Goal: Check status: Check status

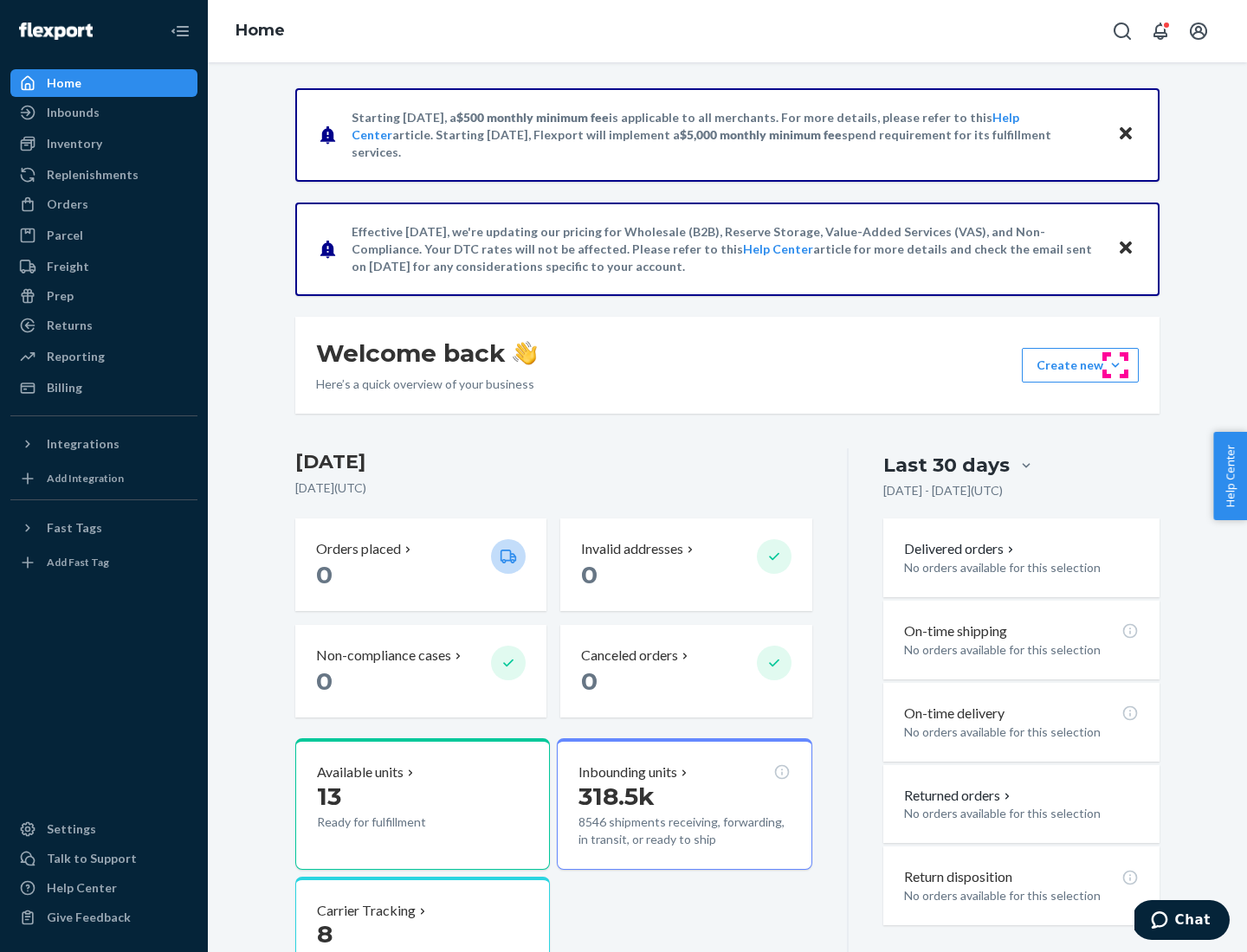
click at [1115, 366] on button "Create new Create new inbound Create new order Create new product" at bounding box center [1080, 366] width 117 height 35
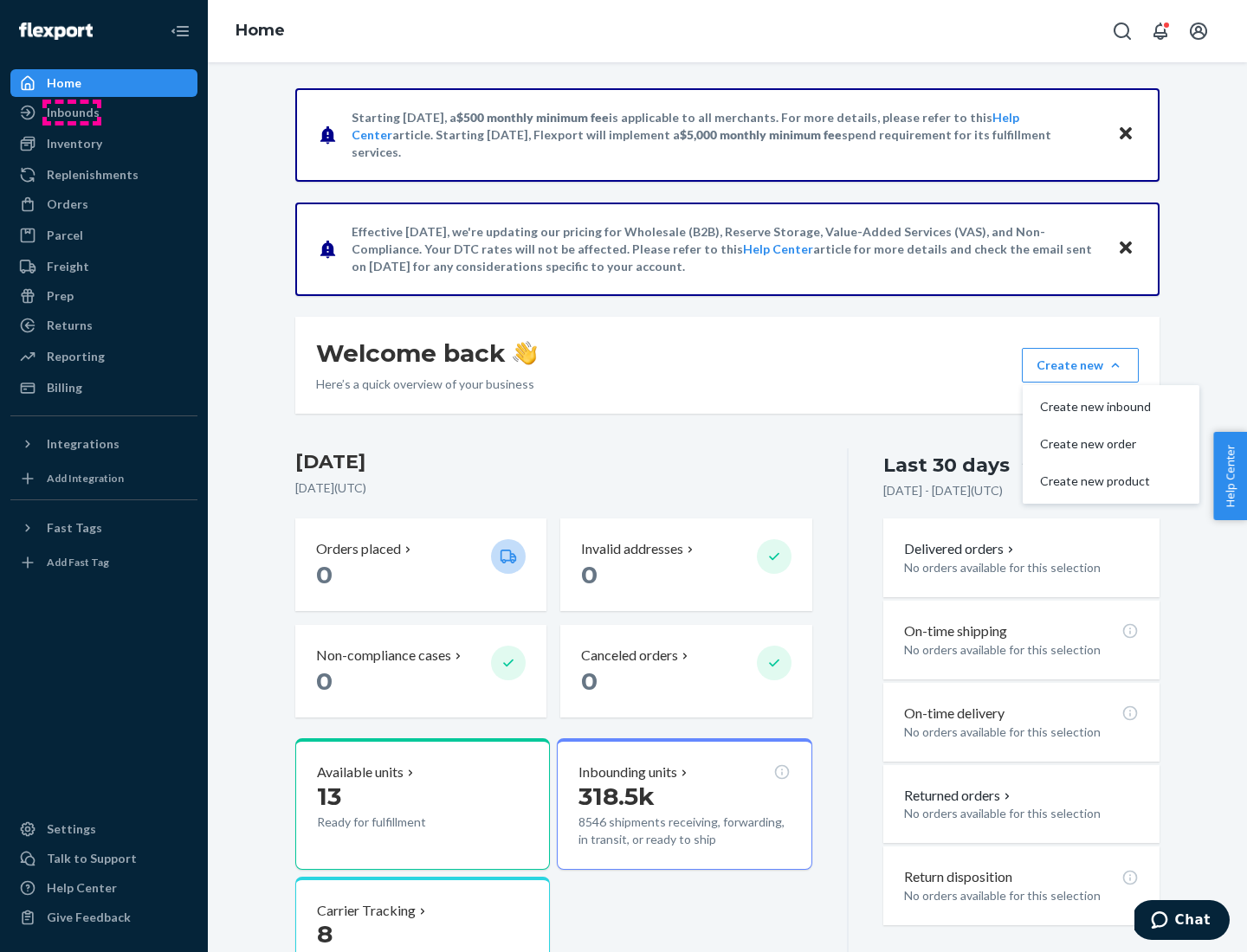
click at [72, 112] on div "Inbounds" at bounding box center [73, 113] width 53 height 18
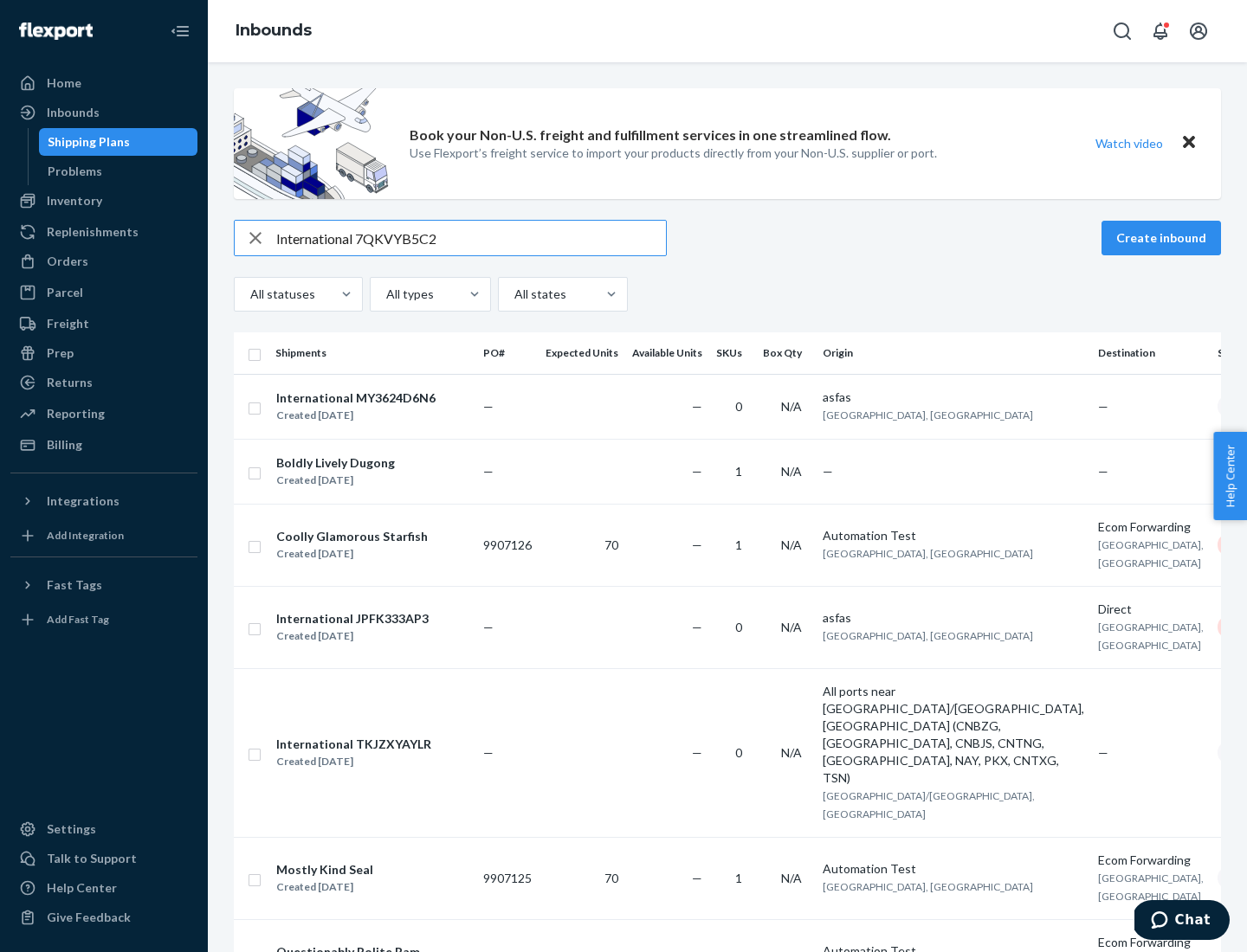
type input "International 7QKVYB5C29"
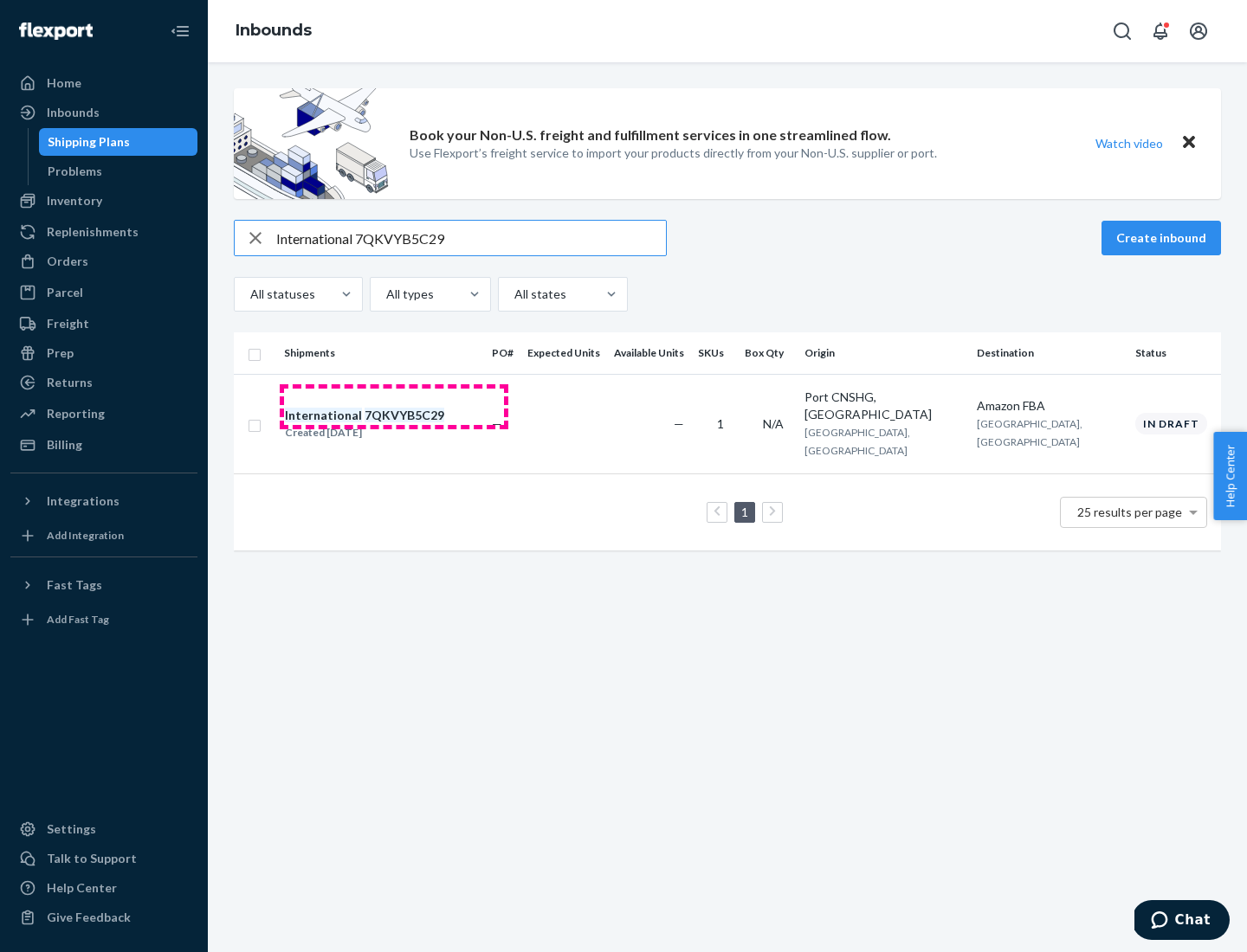
click at [394, 424] on div "Created [DATE]" at bounding box center [364, 433] width 159 height 18
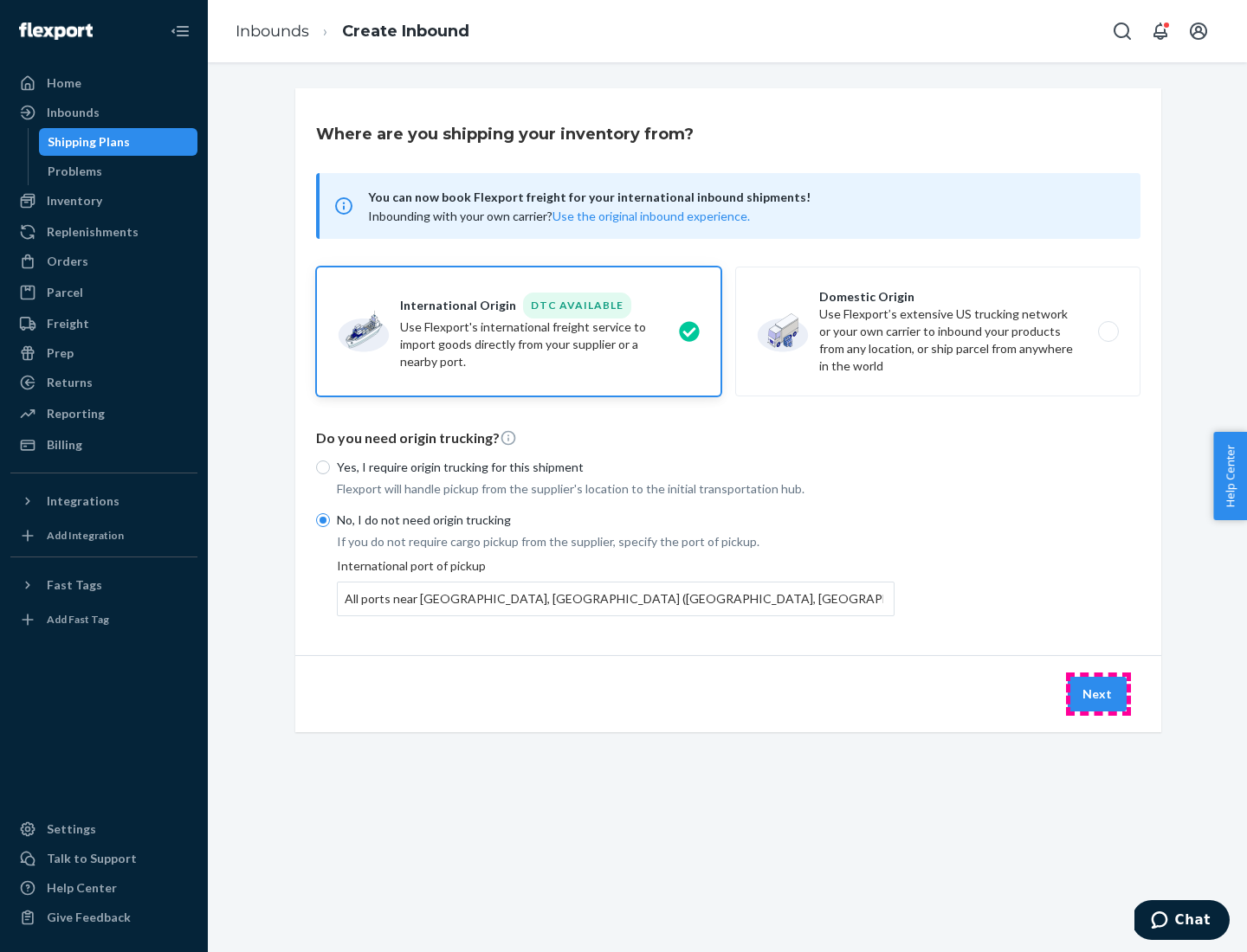
click at [1098, 694] on button "Next" at bounding box center [1097, 694] width 59 height 35
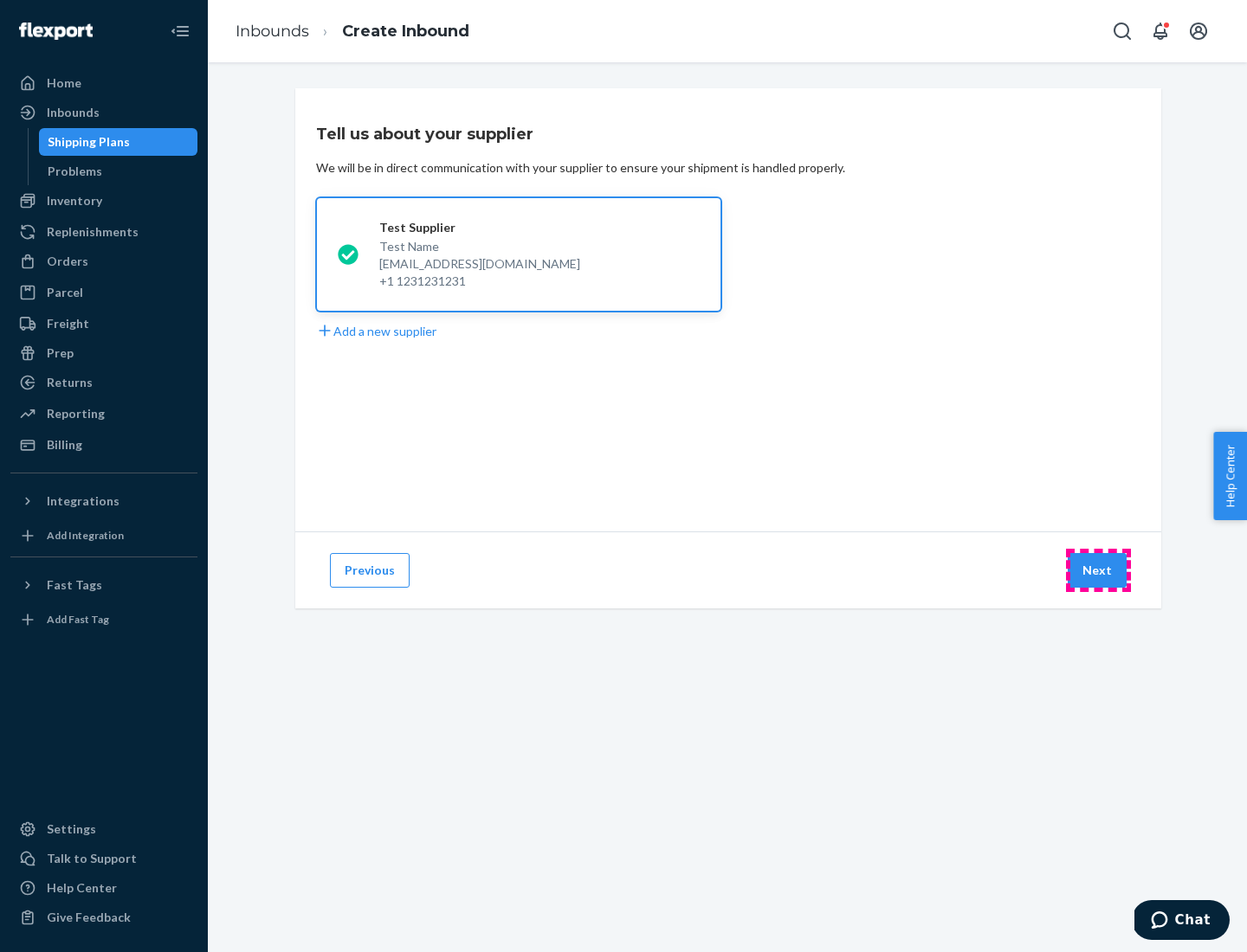
click at [1098, 571] on button "Next" at bounding box center [1097, 571] width 59 height 35
